Goal: Task Accomplishment & Management: Manage account settings

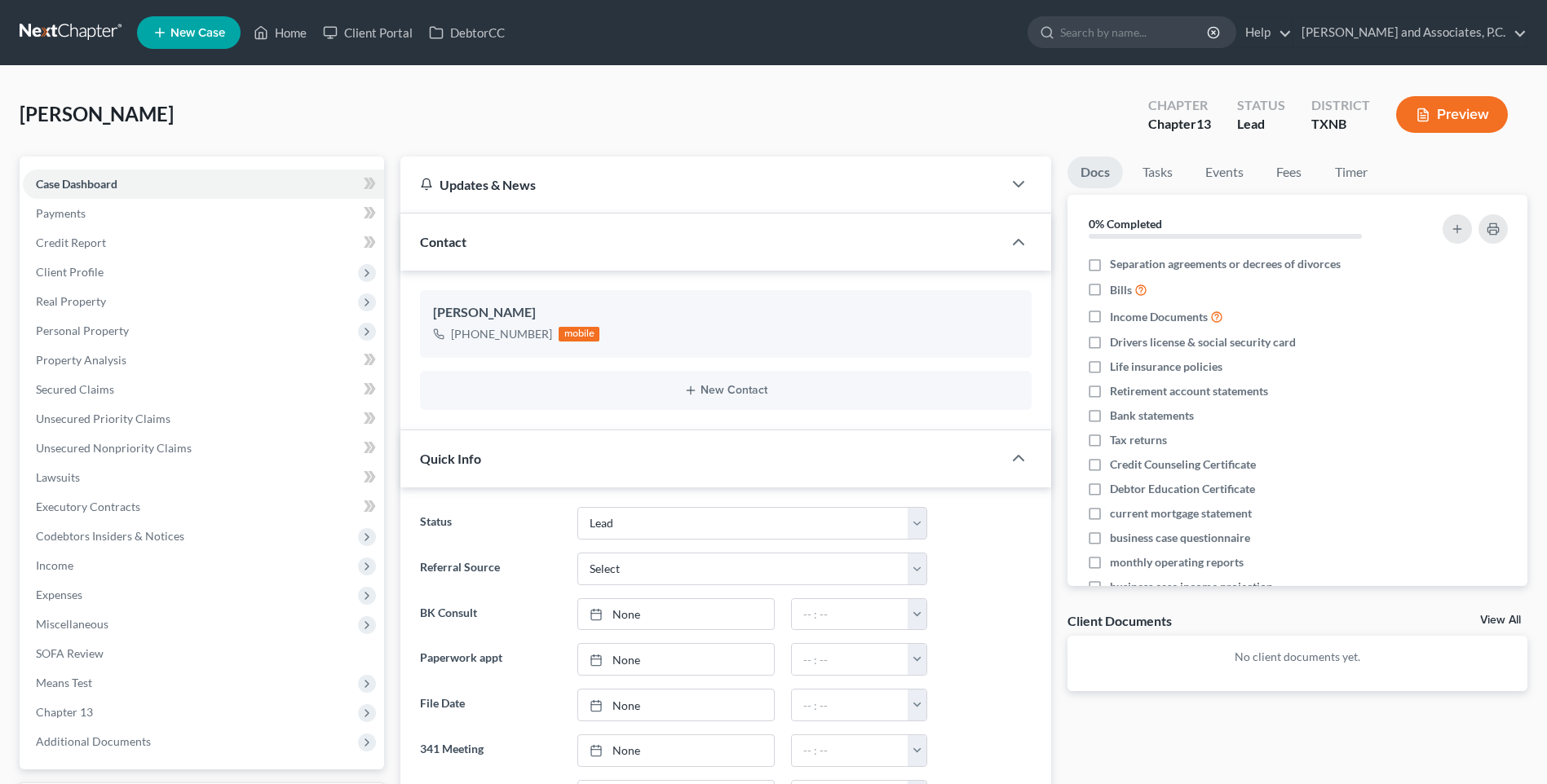
select select "8"
click at [286, 32] on link "Home" at bounding box center [279, 32] width 69 height 30
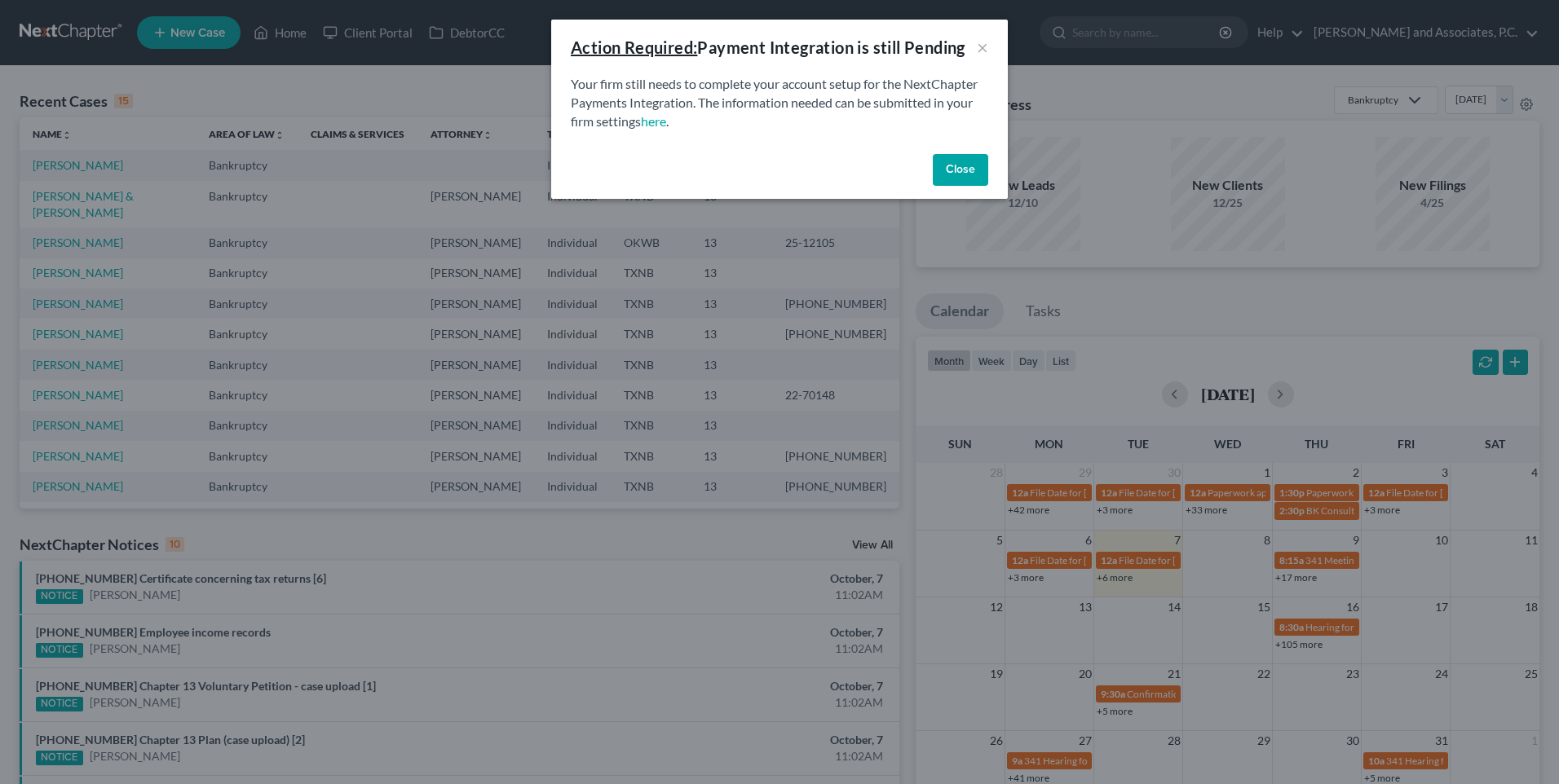
click at [959, 175] on button "Close" at bounding box center [961, 170] width 55 height 32
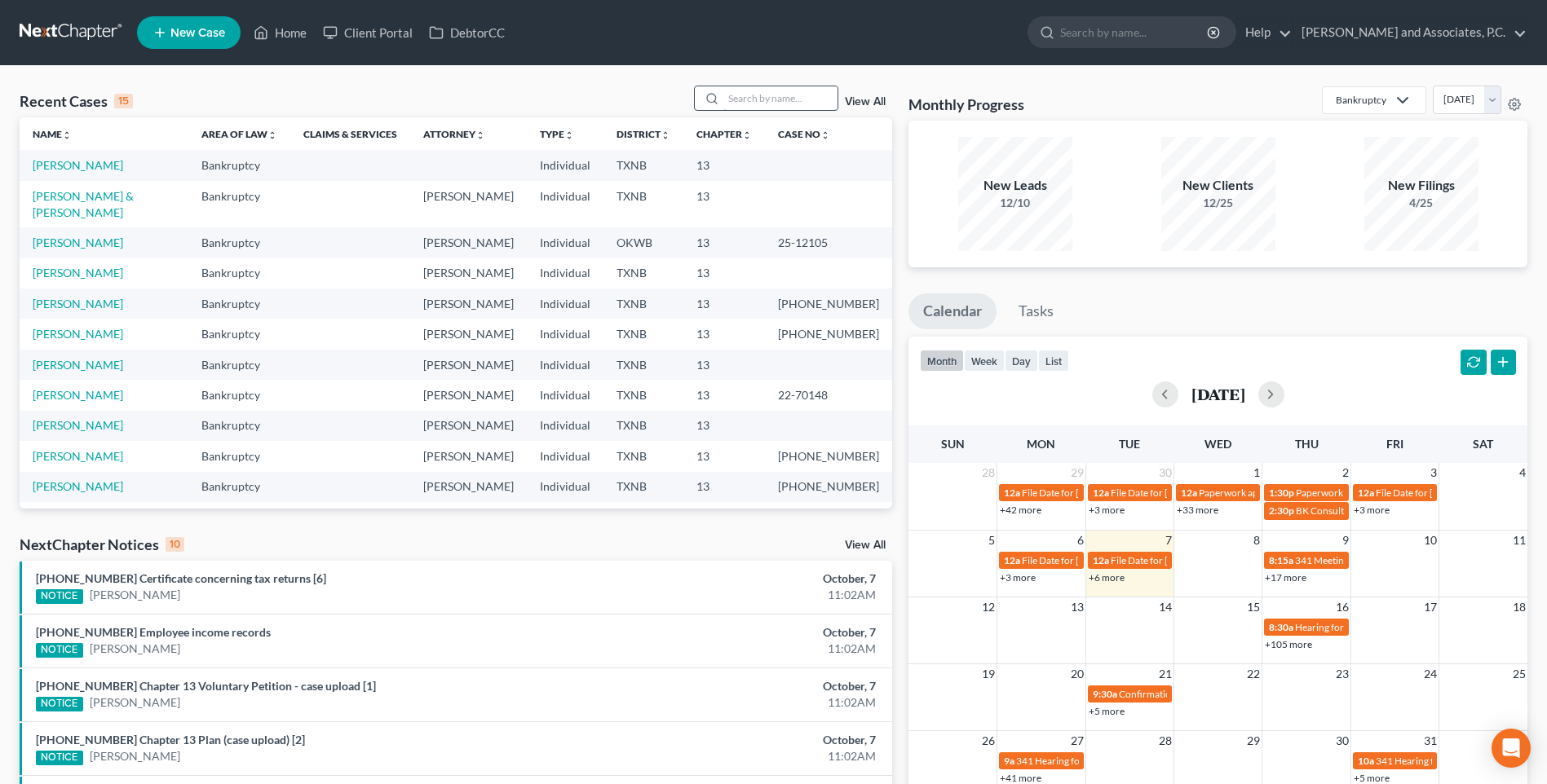
click at [748, 100] on input "search" at bounding box center [780, 98] width 114 height 24
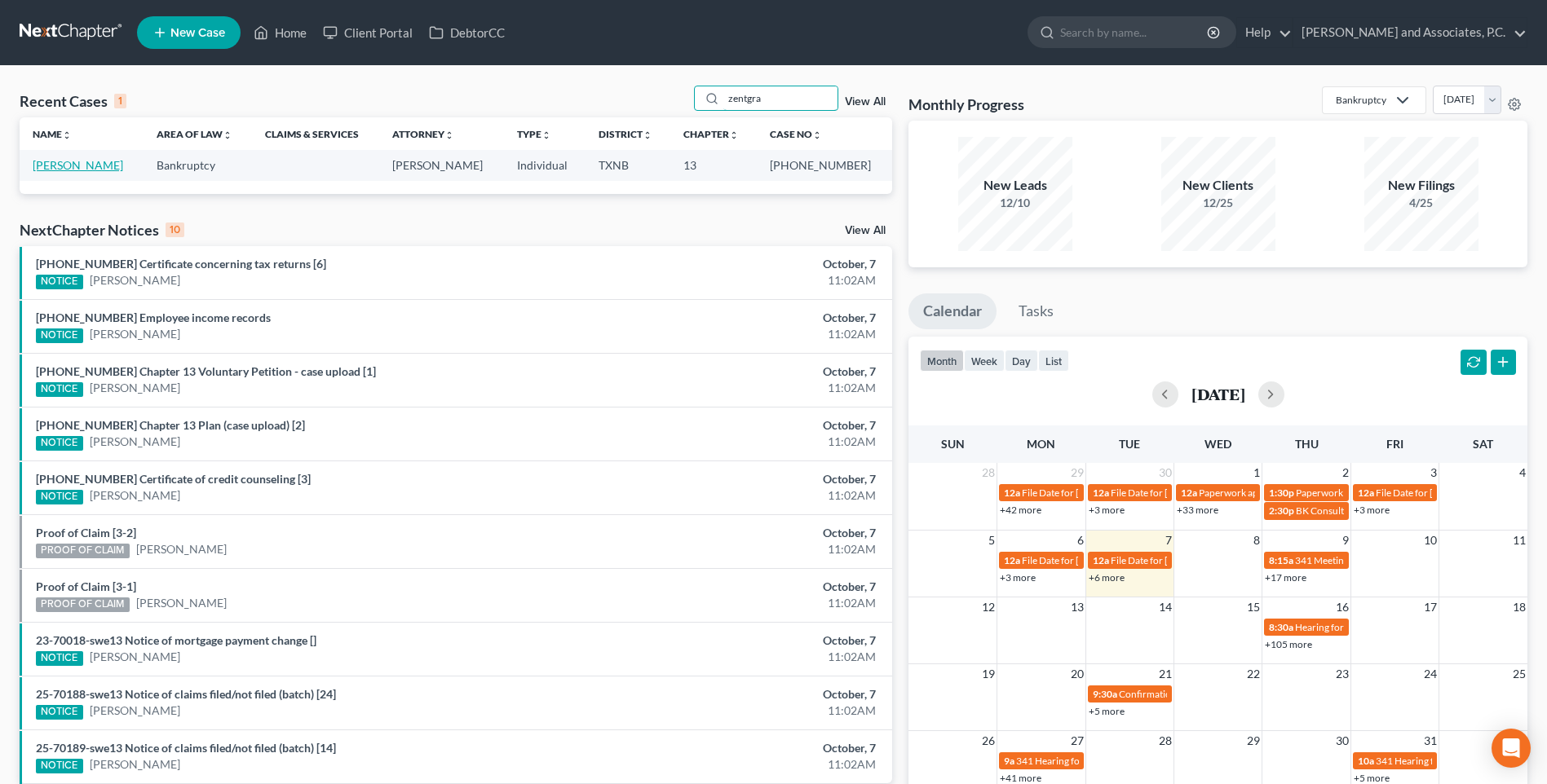
type input "zentgra"
click at [43, 169] on link "[PERSON_NAME]" at bounding box center [78, 165] width 91 height 14
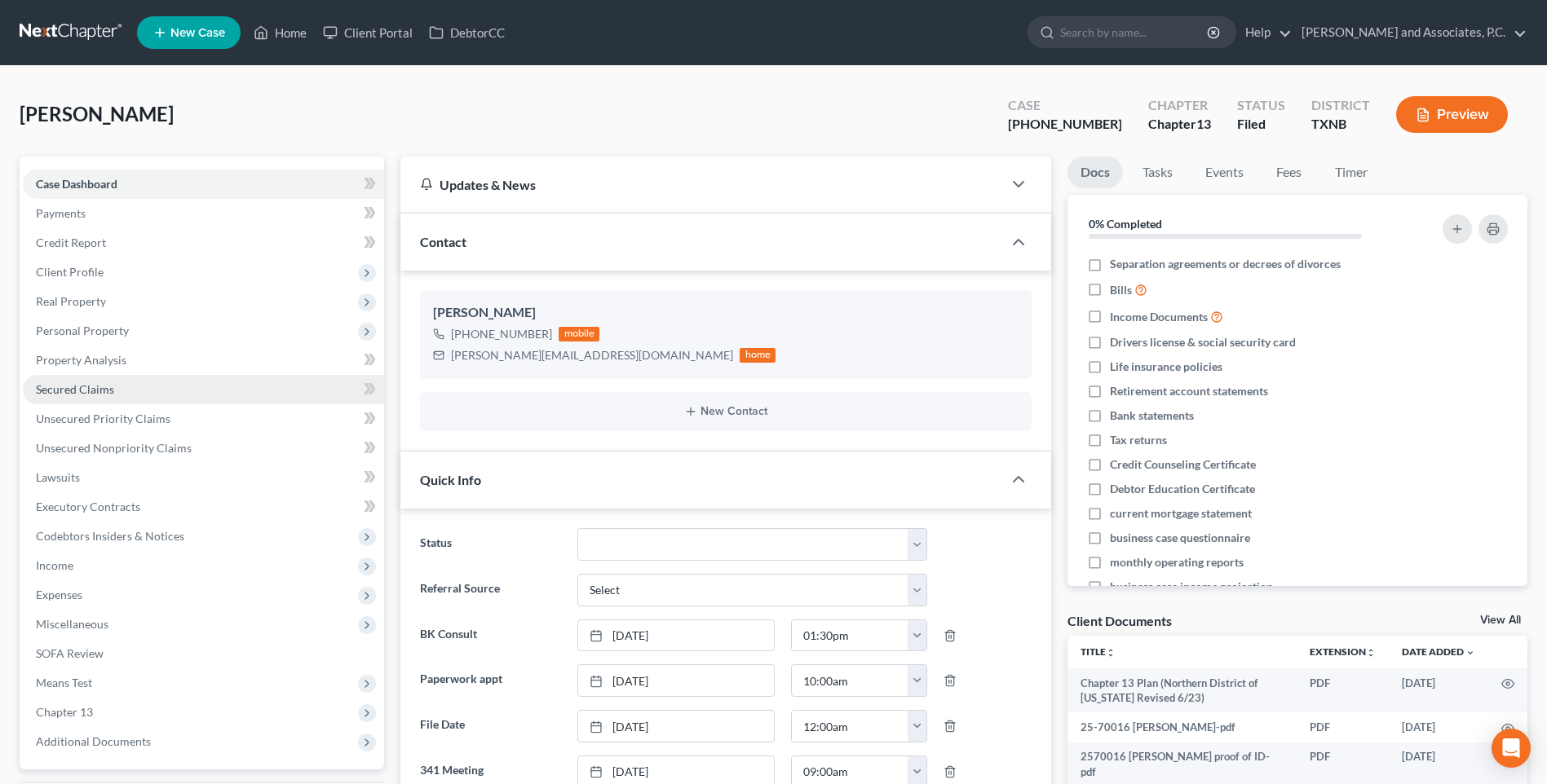
scroll to position [696, 0]
click at [97, 385] on span "Secured Claims" at bounding box center [75, 389] width 79 height 14
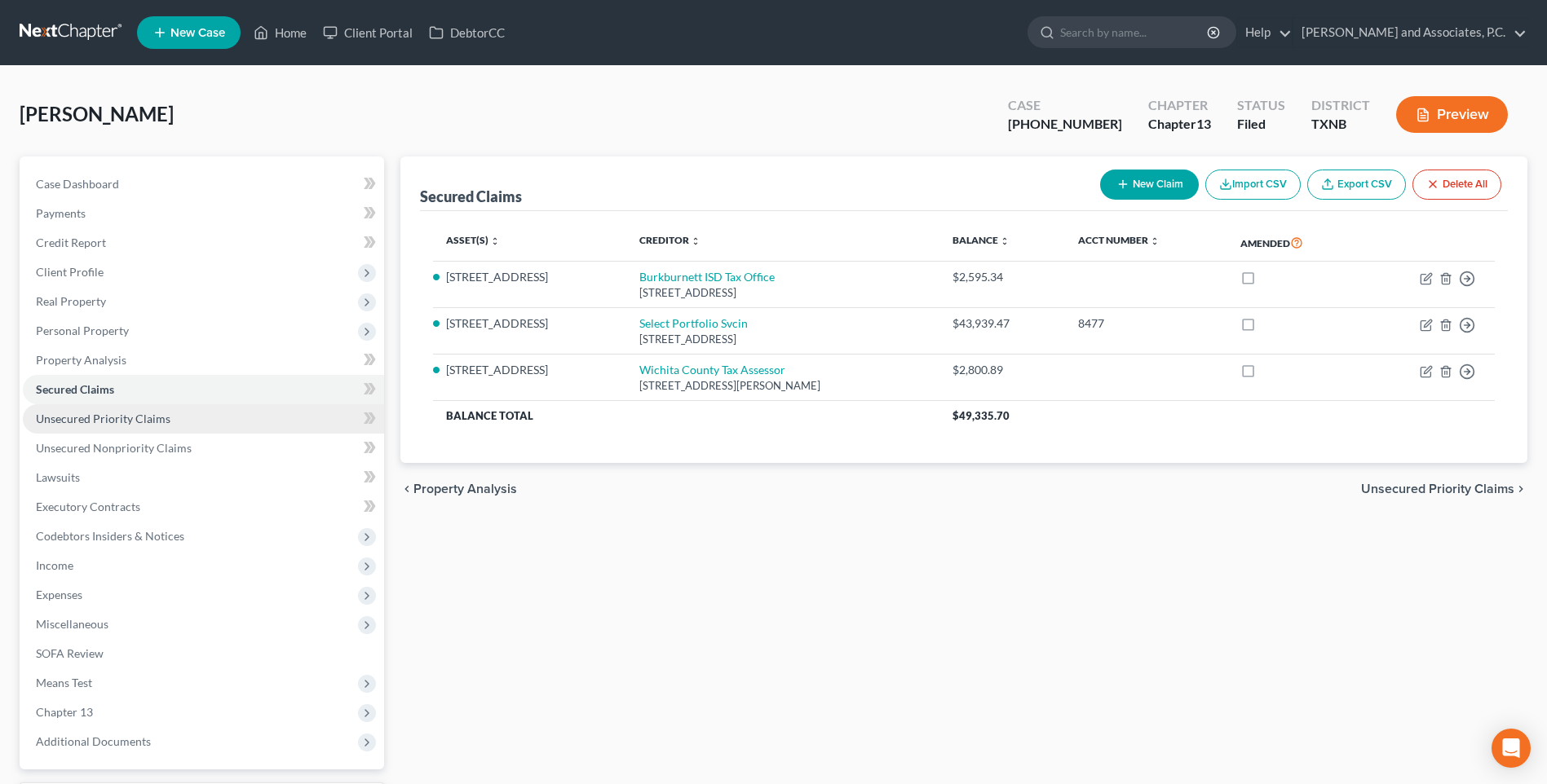
click at [101, 424] on span "Unsecured Priority Claims" at bounding box center [103, 418] width 134 height 14
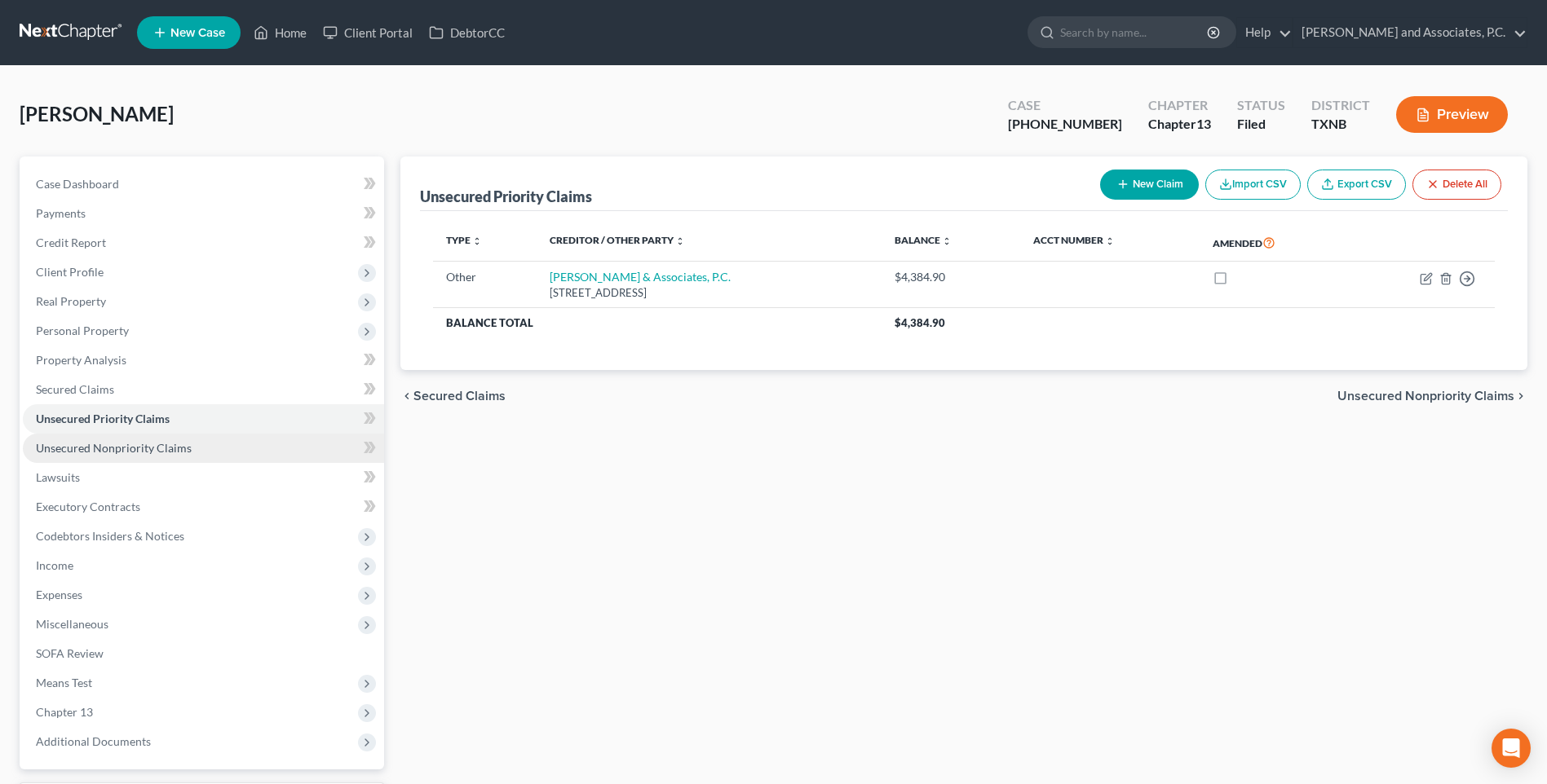
click at [105, 449] on span "Unsecured Nonpriority Claims" at bounding box center [114, 447] width 155 height 14
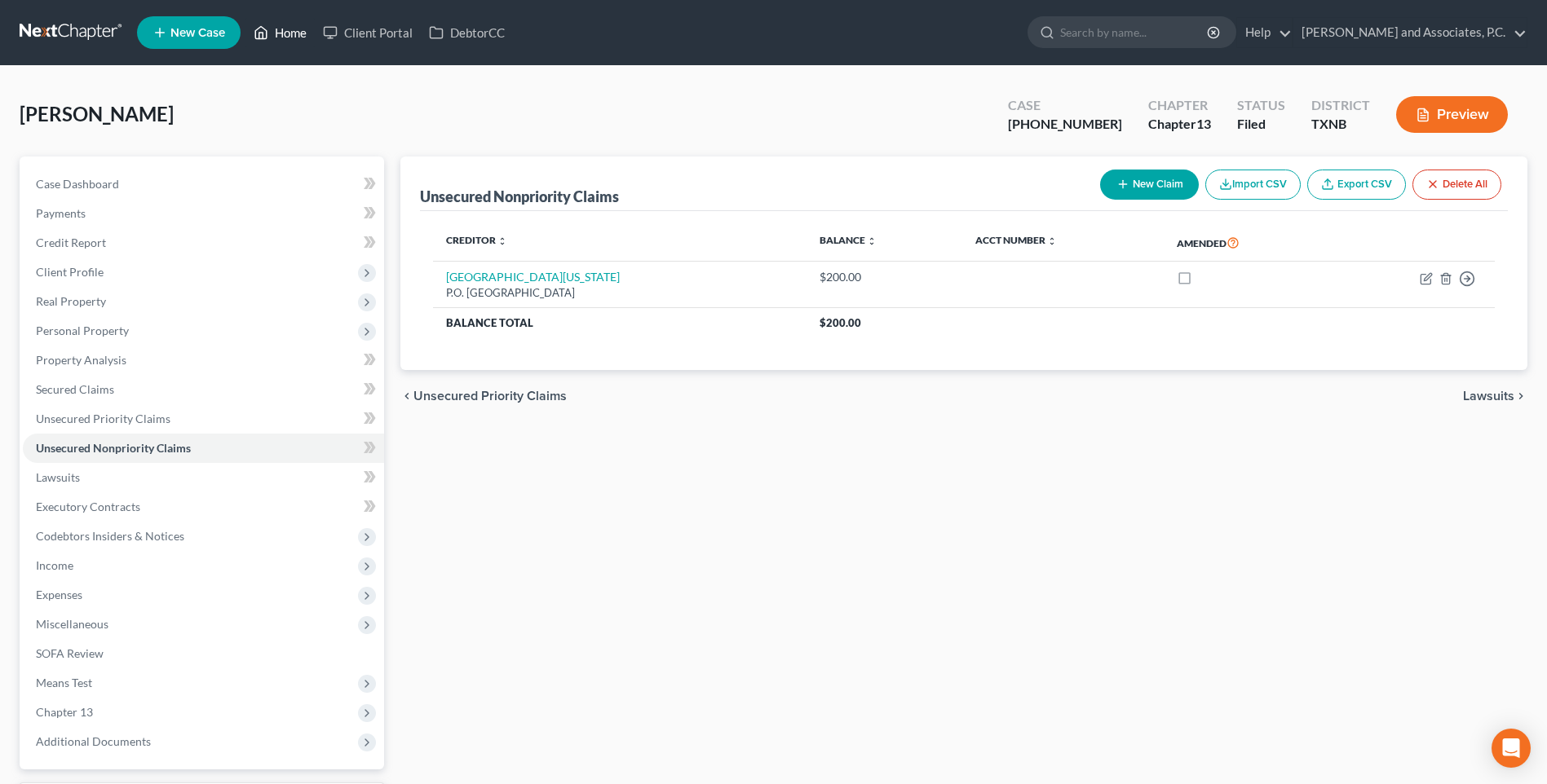
click at [300, 32] on link "Home" at bounding box center [279, 32] width 69 height 30
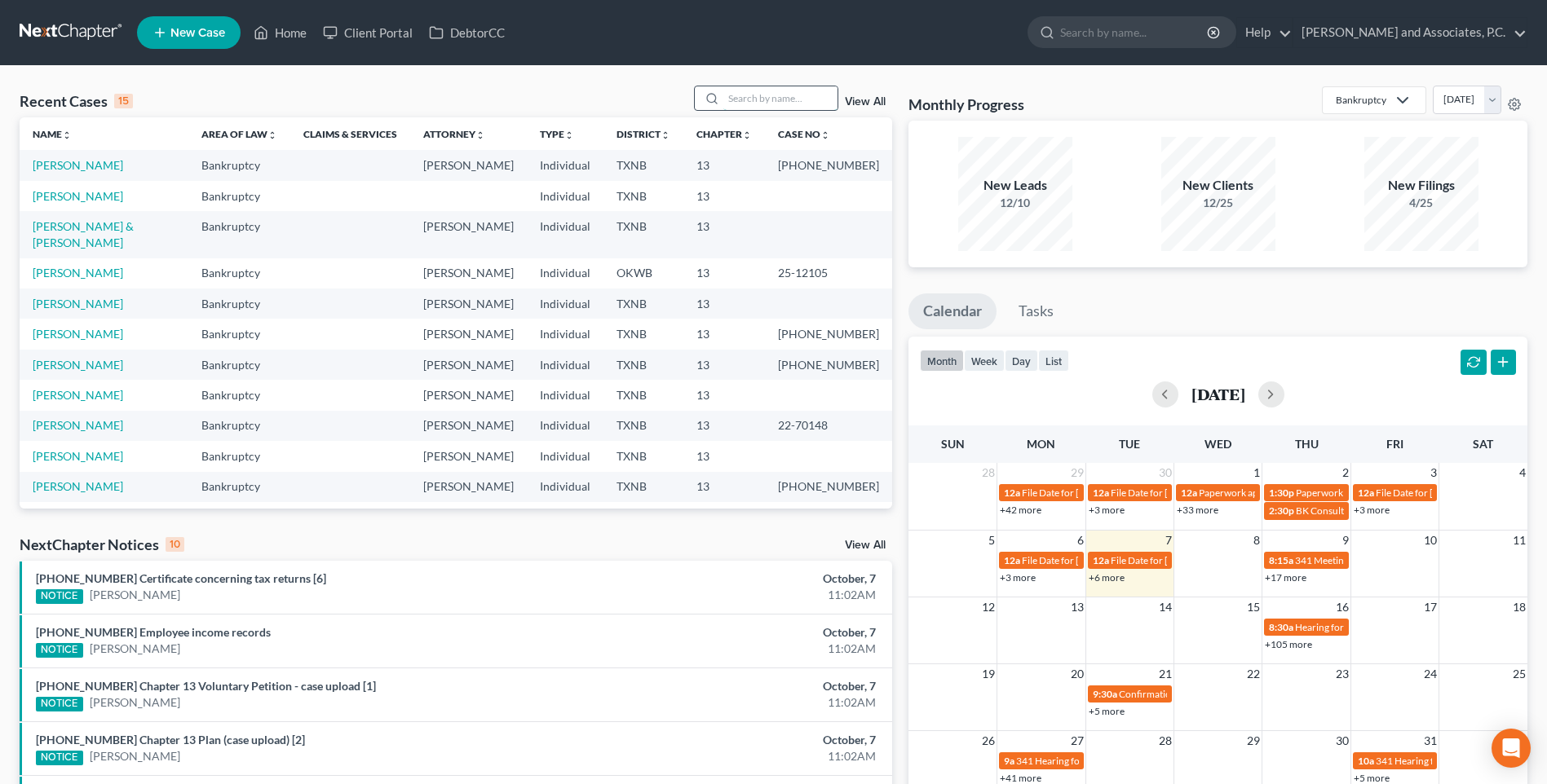
click at [751, 98] on input "search" at bounding box center [780, 98] width 114 height 24
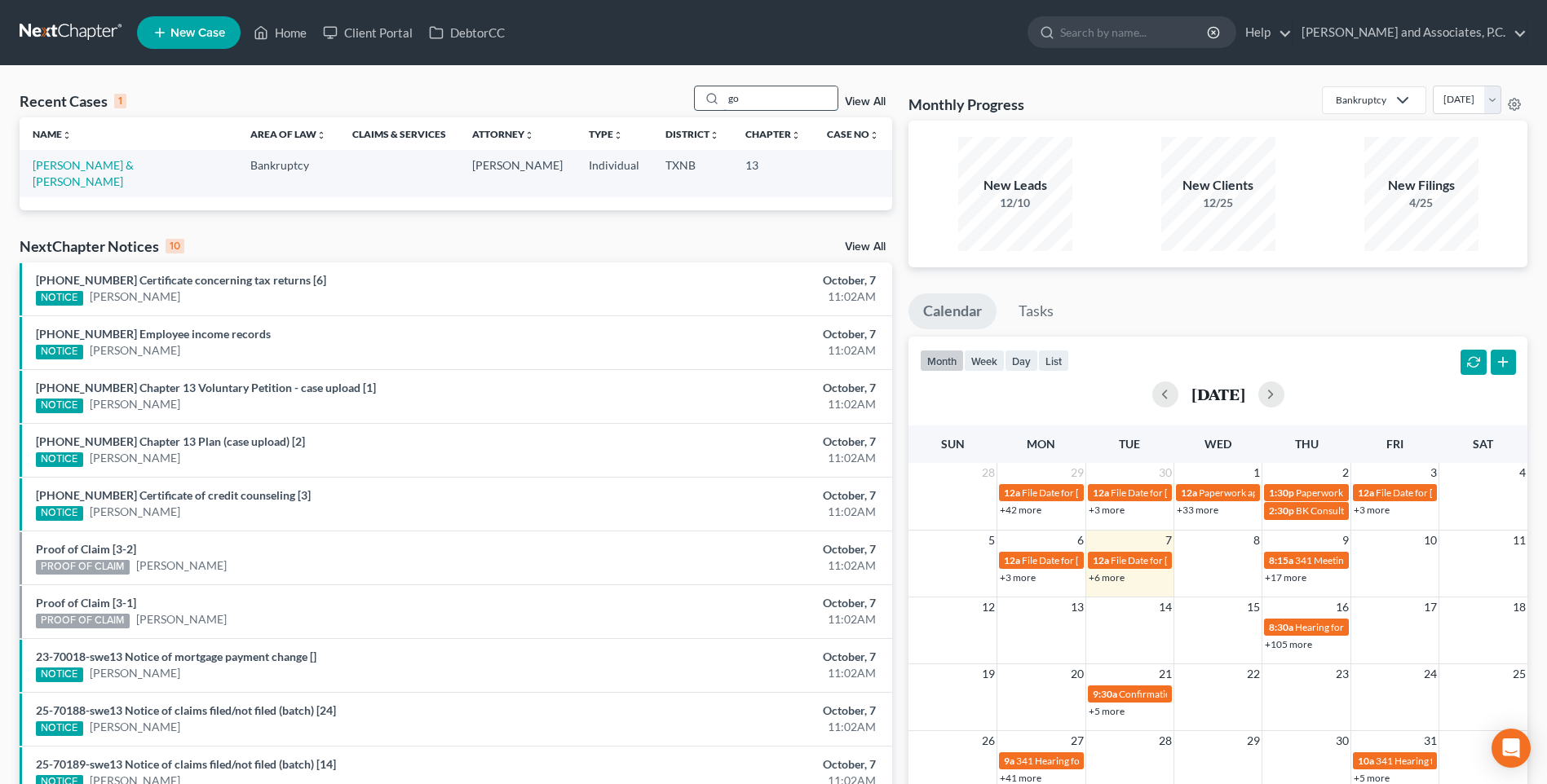
type input "g"
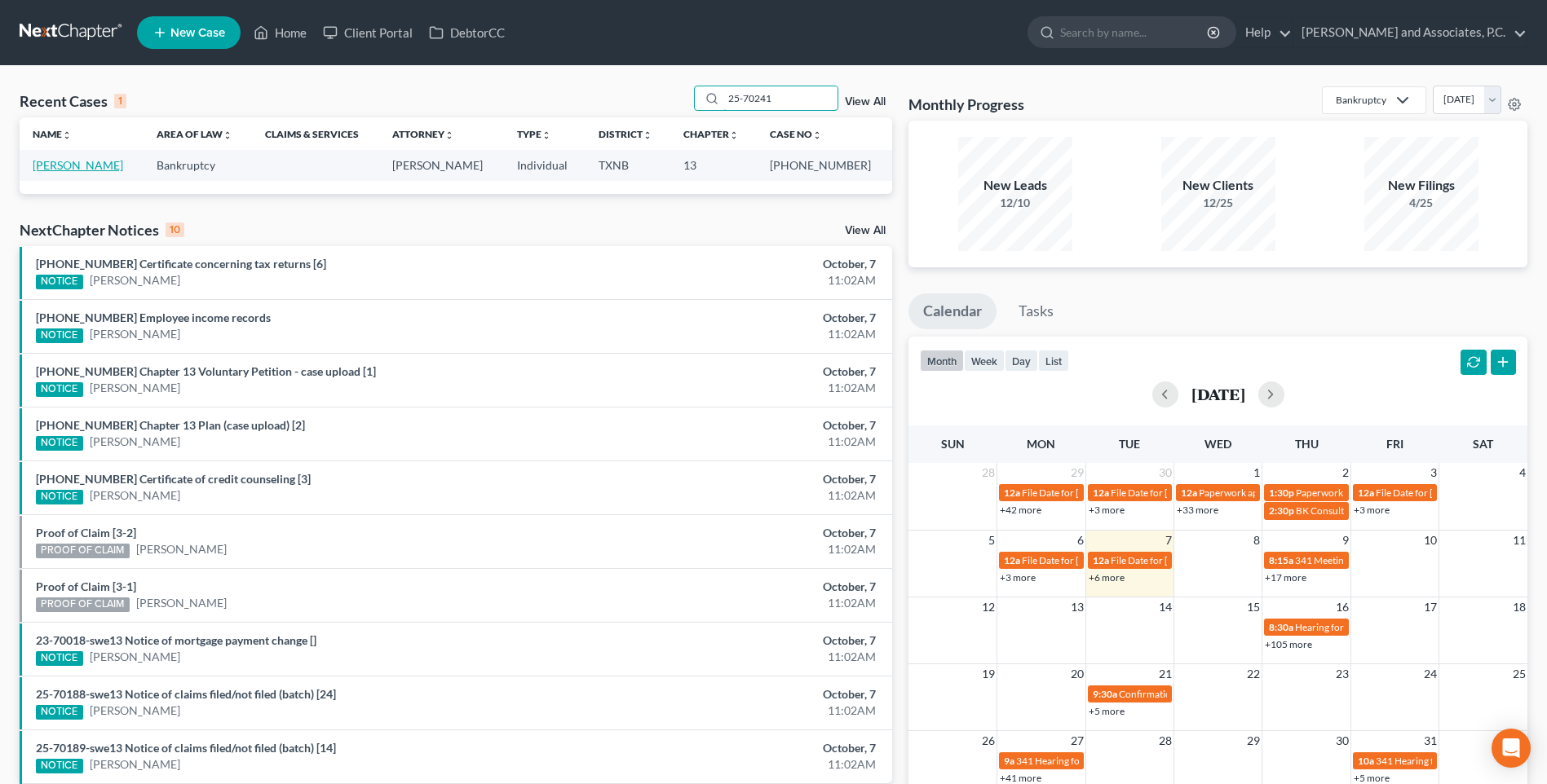
type input "25-70241"
click at [58, 165] on link "[PERSON_NAME]" at bounding box center [78, 165] width 91 height 14
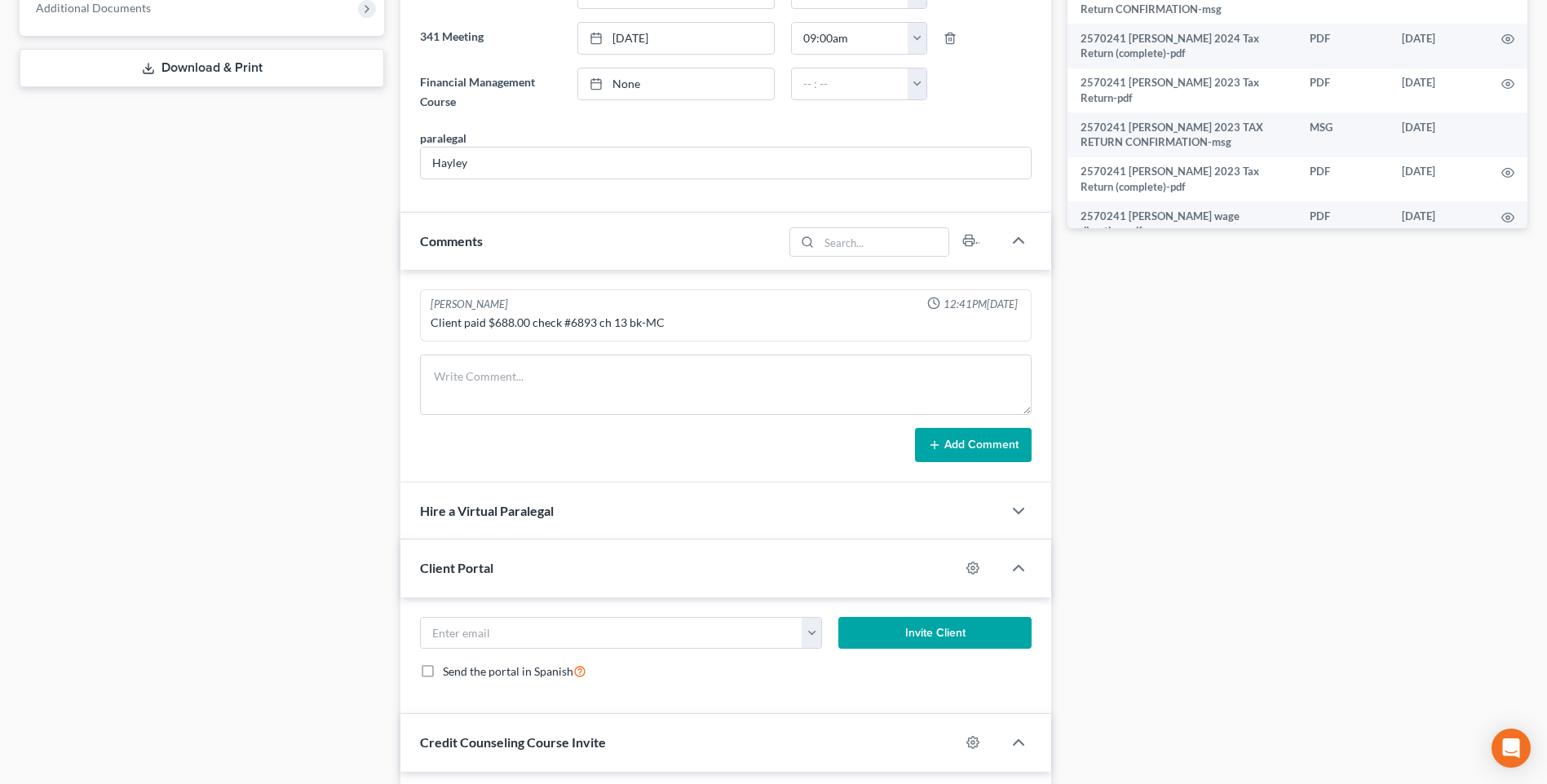
scroll to position [2562, 0]
click at [448, 389] on textarea at bounding box center [725, 385] width 611 height 60
type textarea "[DATE] uploaded required documents and sent to the trustee. MC"
click at [989, 445] on button "Add Comment" at bounding box center [973, 445] width 117 height 34
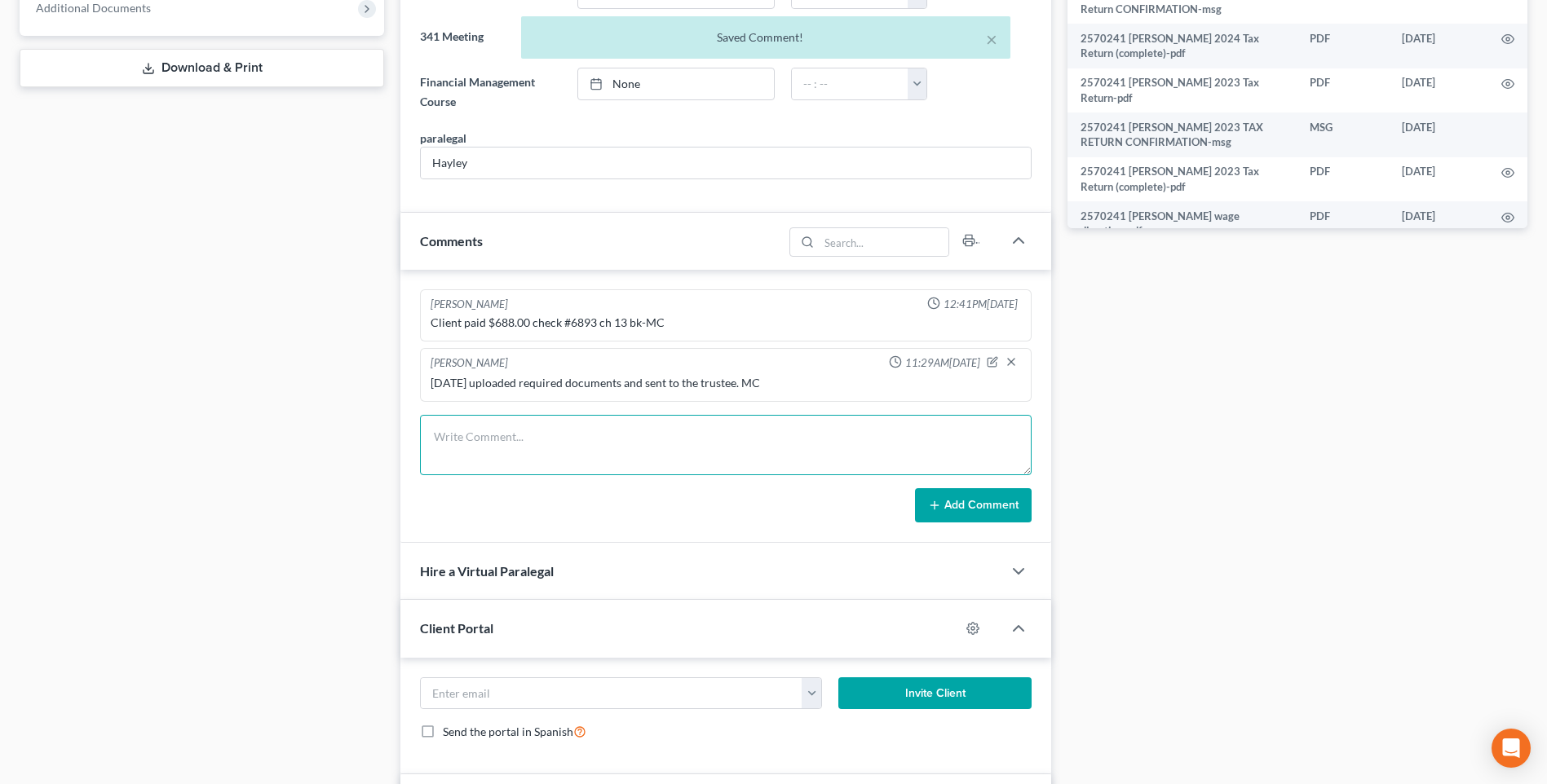
click at [438, 451] on textarea at bounding box center [725, 445] width 611 height 60
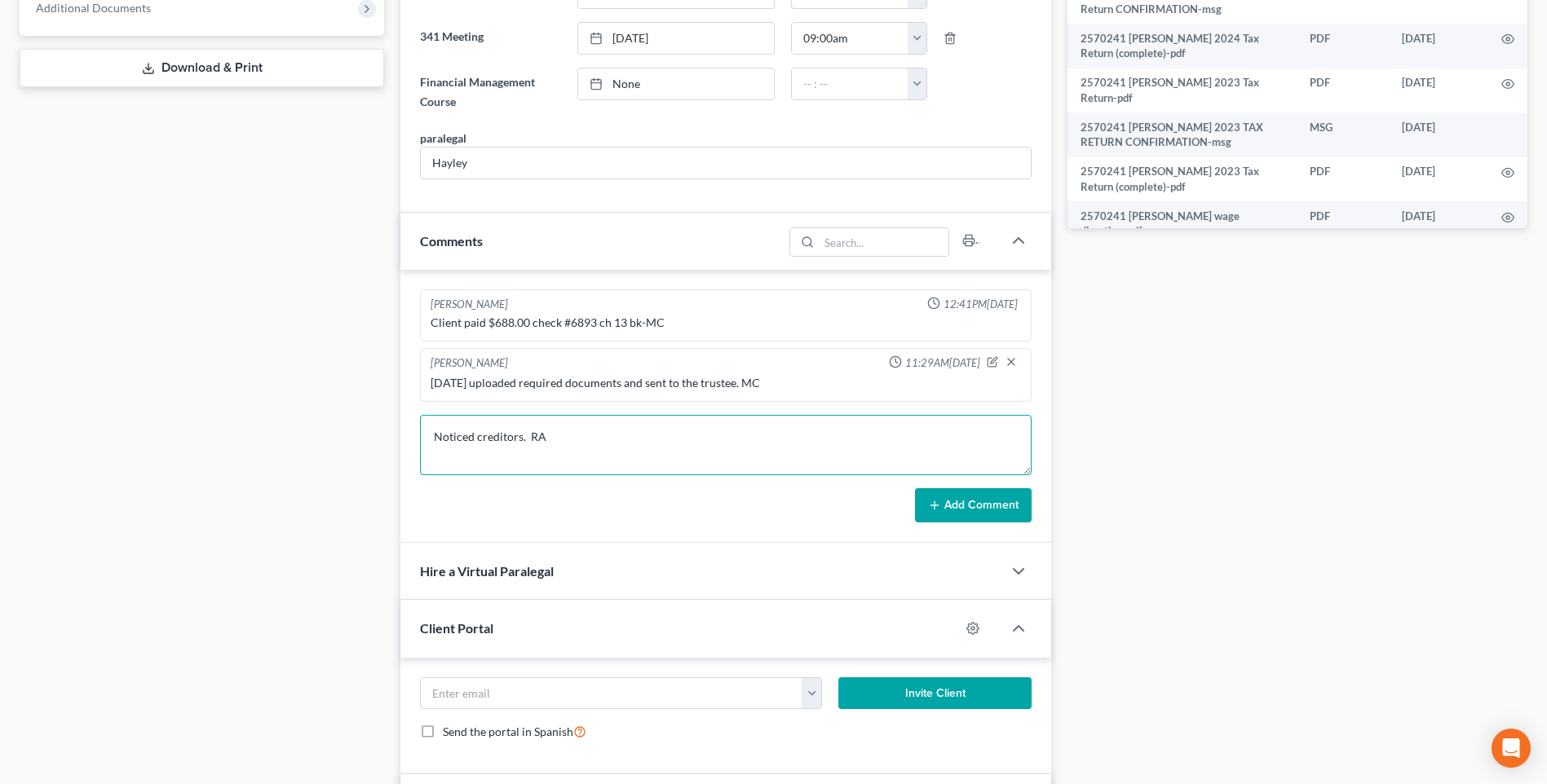
type textarea "Noticed creditors. RA"
click at [968, 511] on button "Add Comment" at bounding box center [973, 505] width 117 height 34
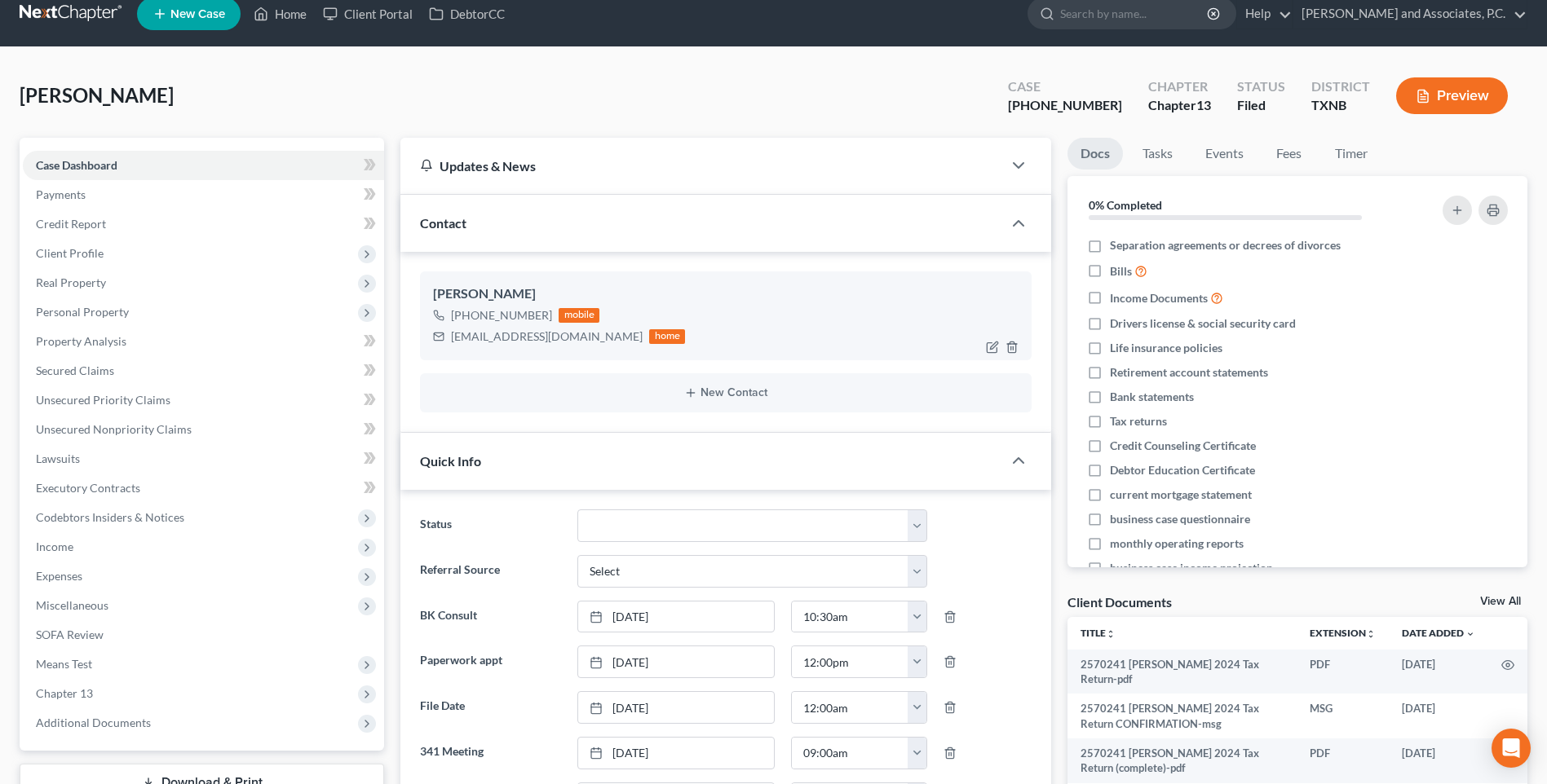
scroll to position [0, 0]
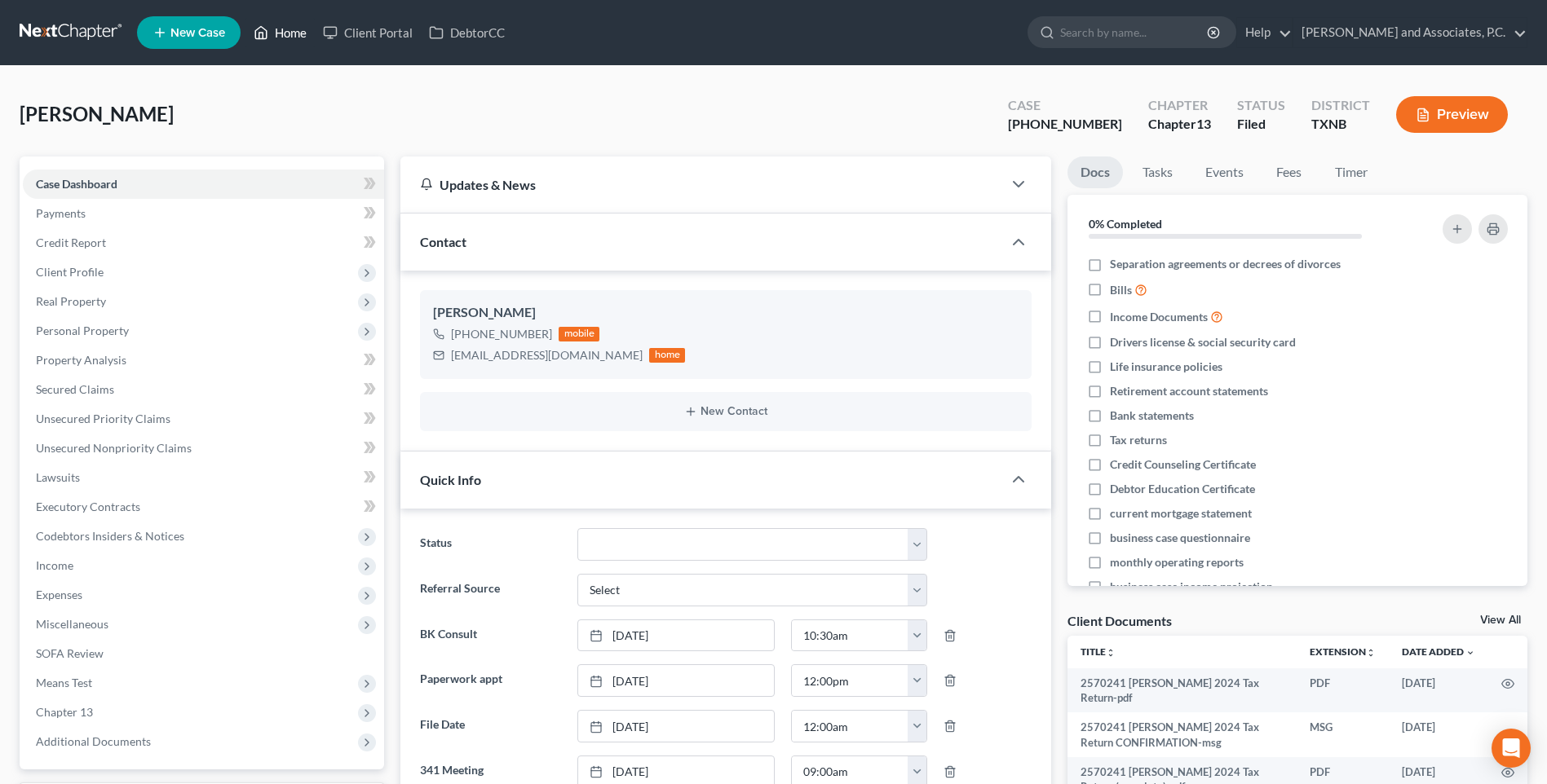
click at [299, 36] on link "Home" at bounding box center [279, 32] width 69 height 30
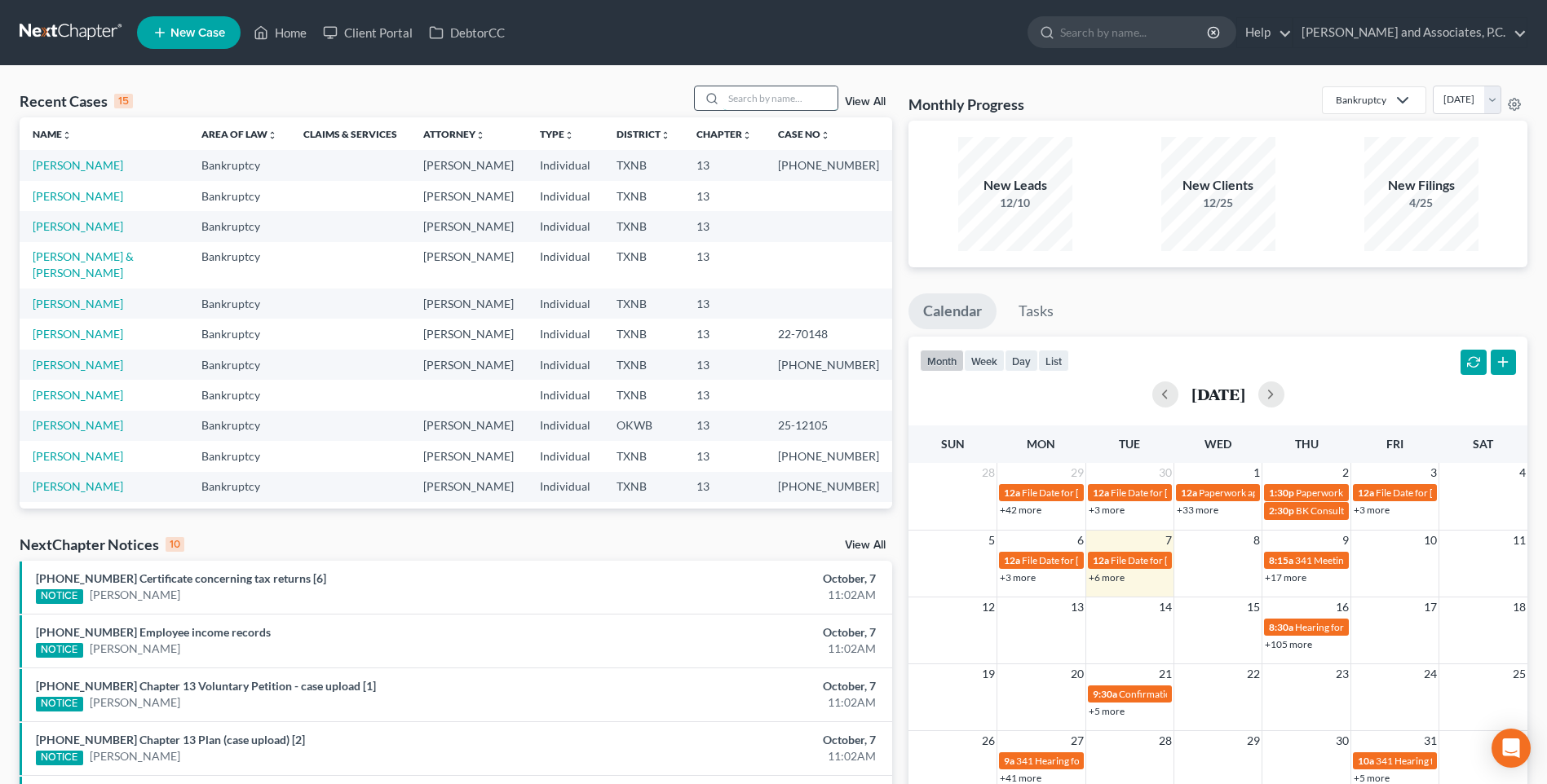
click at [741, 100] on input "search" at bounding box center [780, 98] width 114 height 24
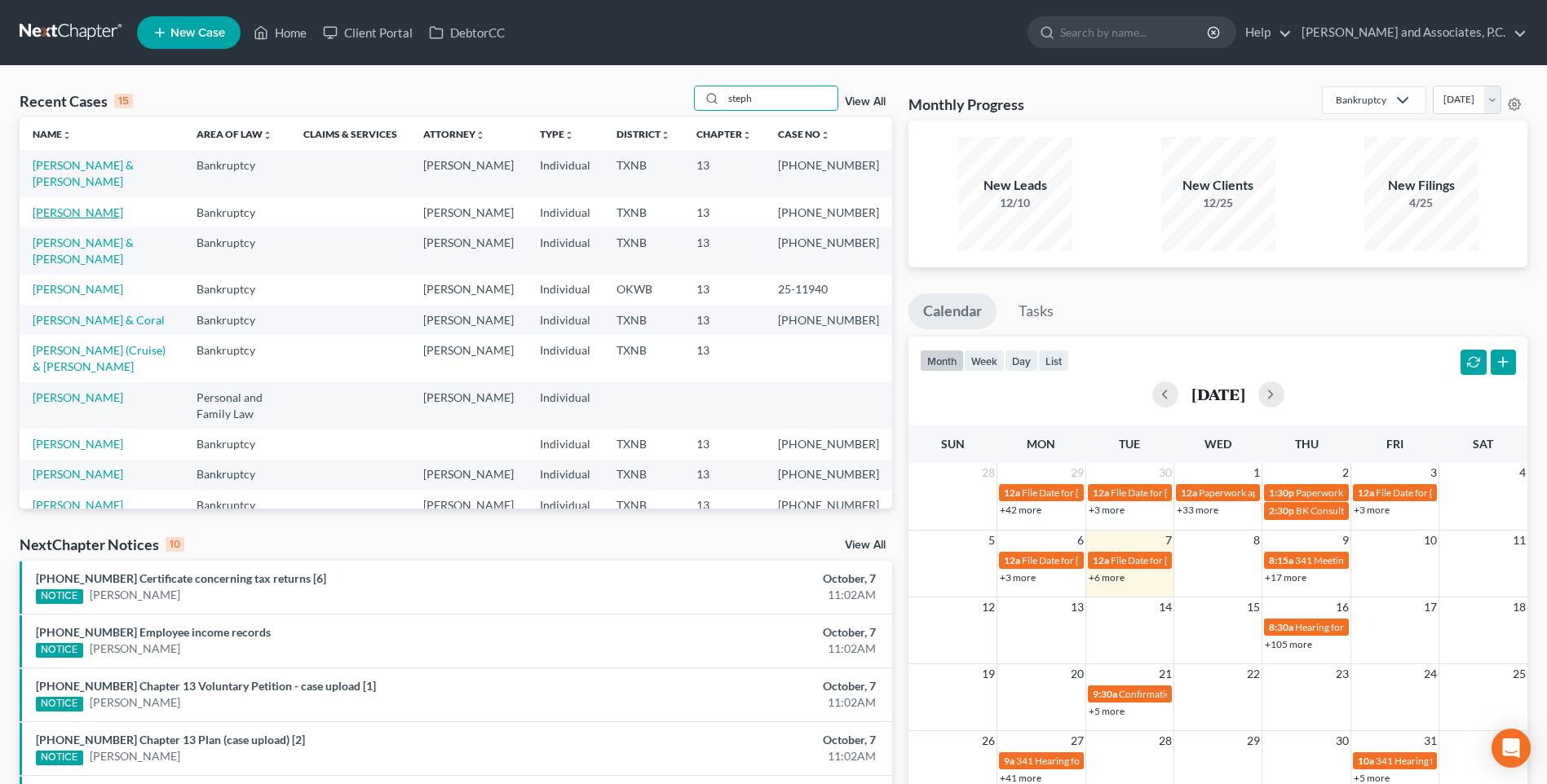
type input "steph"
click at [98, 212] on link "[PERSON_NAME]" at bounding box center [78, 212] width 91 height 14
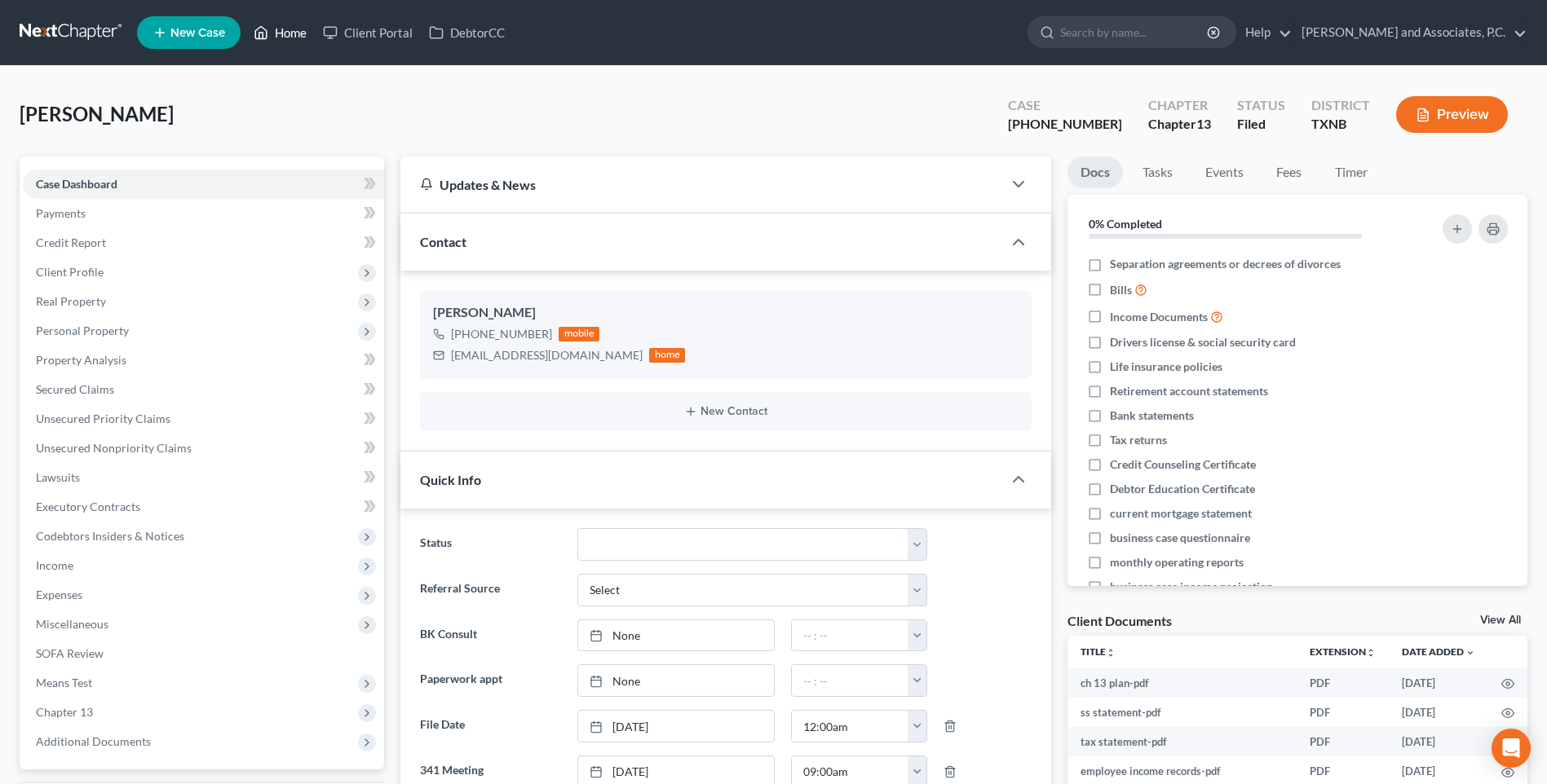
click at [300, 36] on link "Home" at bounding box center [279, 32] width 69 height 30
